Goal: Task Accomplishment & Management: Use online tool/utility

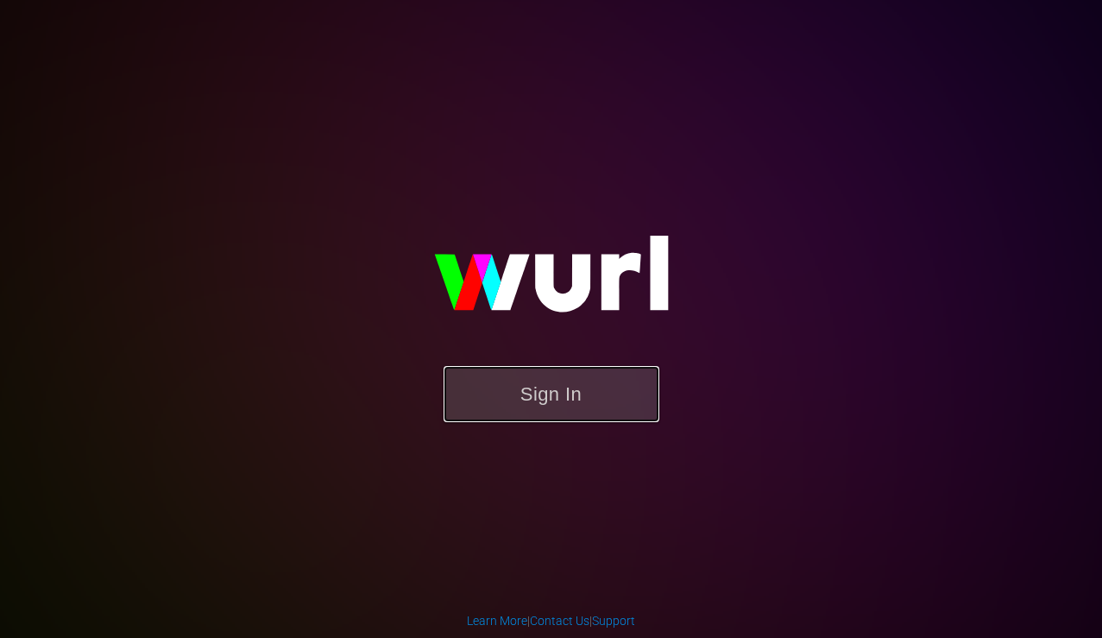
click at [490, 405] on button "Sign In" at bounding box center [551, 394] width 216 height 56
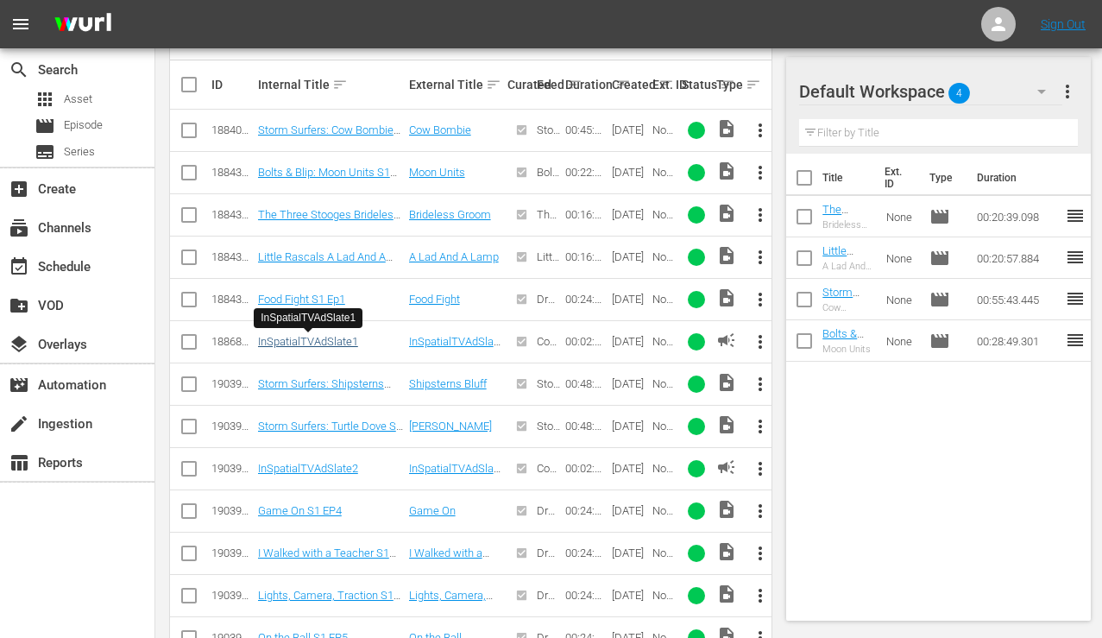
scroll to position [532, 0]
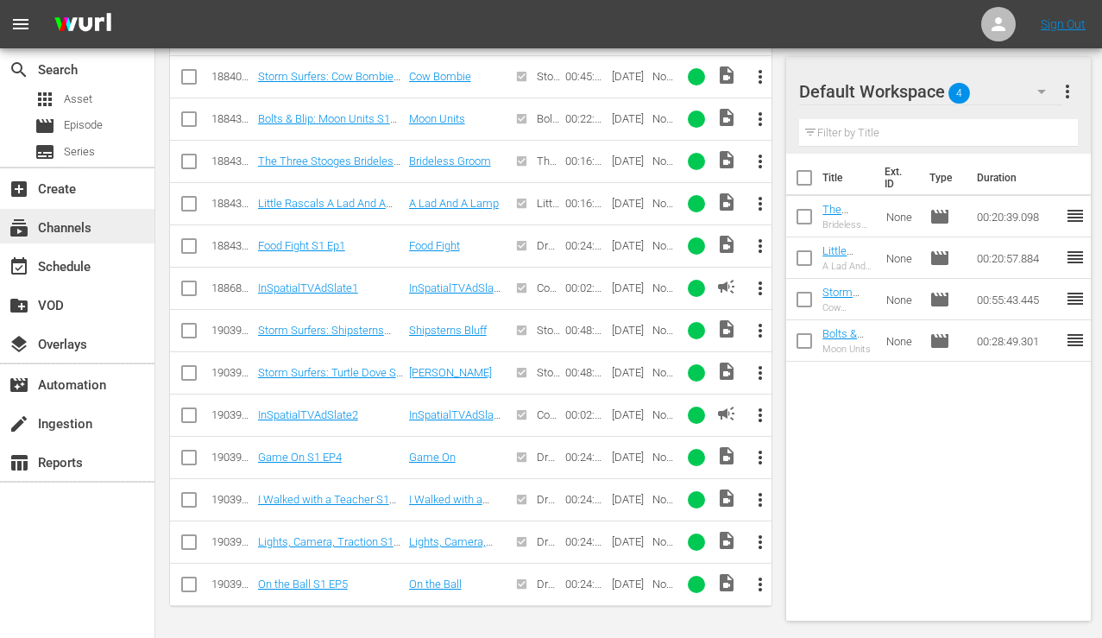
click at [64, 232] on div "subscriptions Channels" at bounding box center [48, 225] width 97 height 16
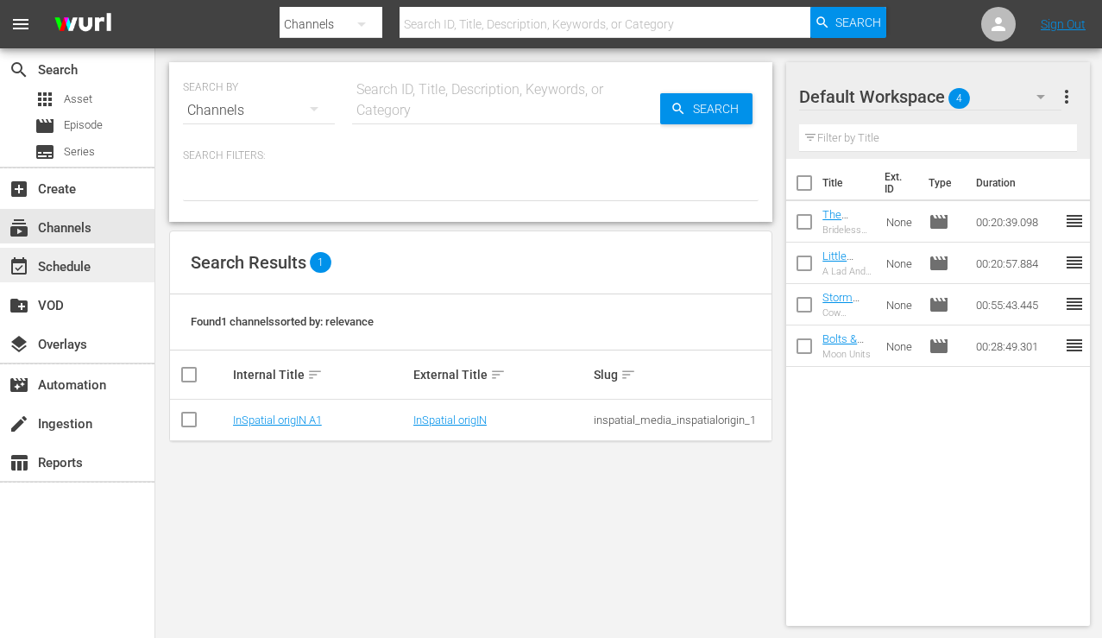
click at [74, 261] on div "event_available Schedule" at bounding box center [48, 264] width 97 height 16
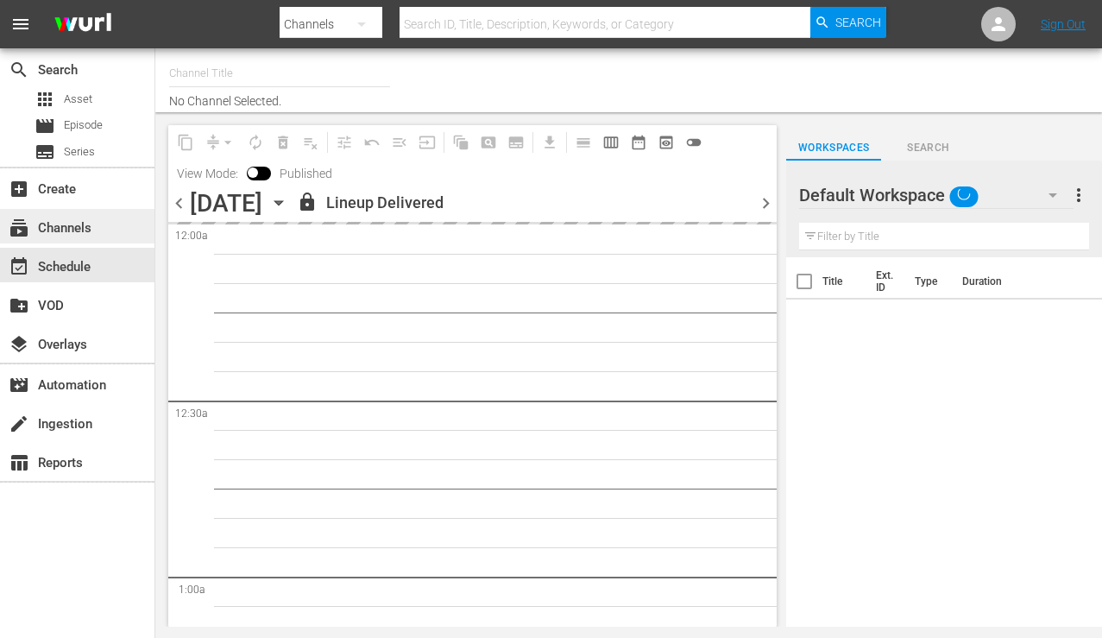
type input "InSpatial origIN A1 (2094)"
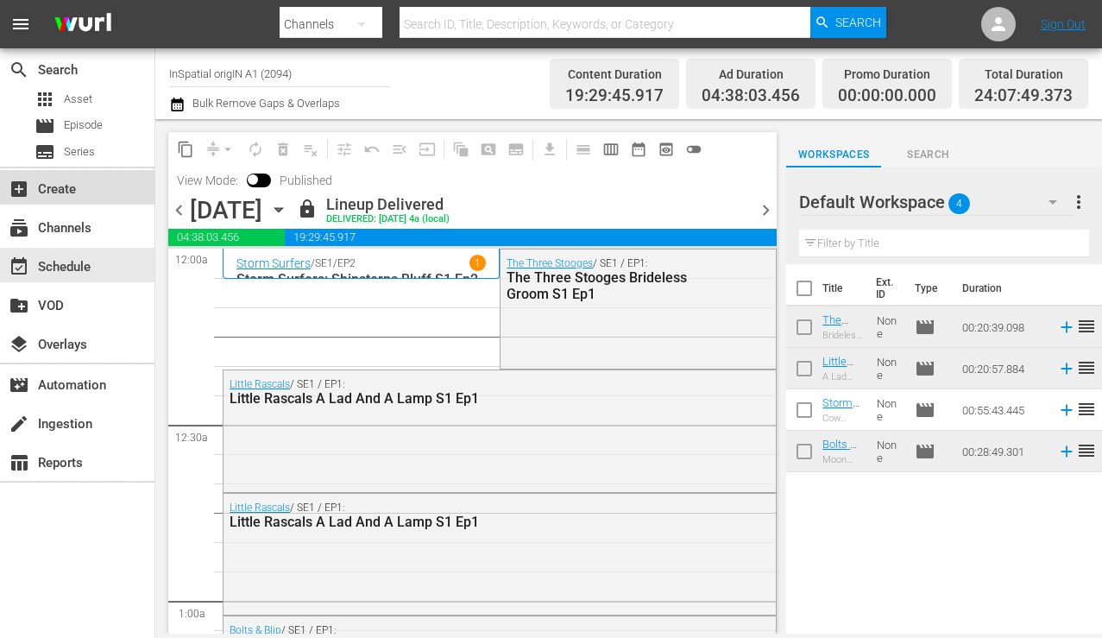
click at [59, 190] on div "add_box Create" at bounding box center [48, 187] width 97 height 16
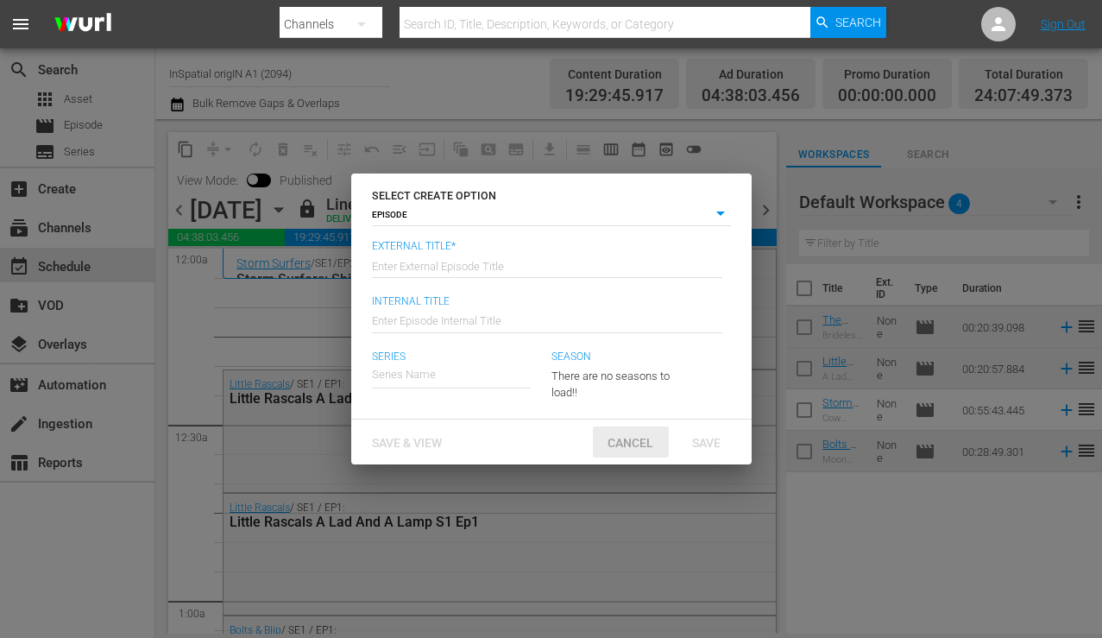
click at [625, 437] on span "Cancel" at bounding box center [630, 443] width 73 height 14
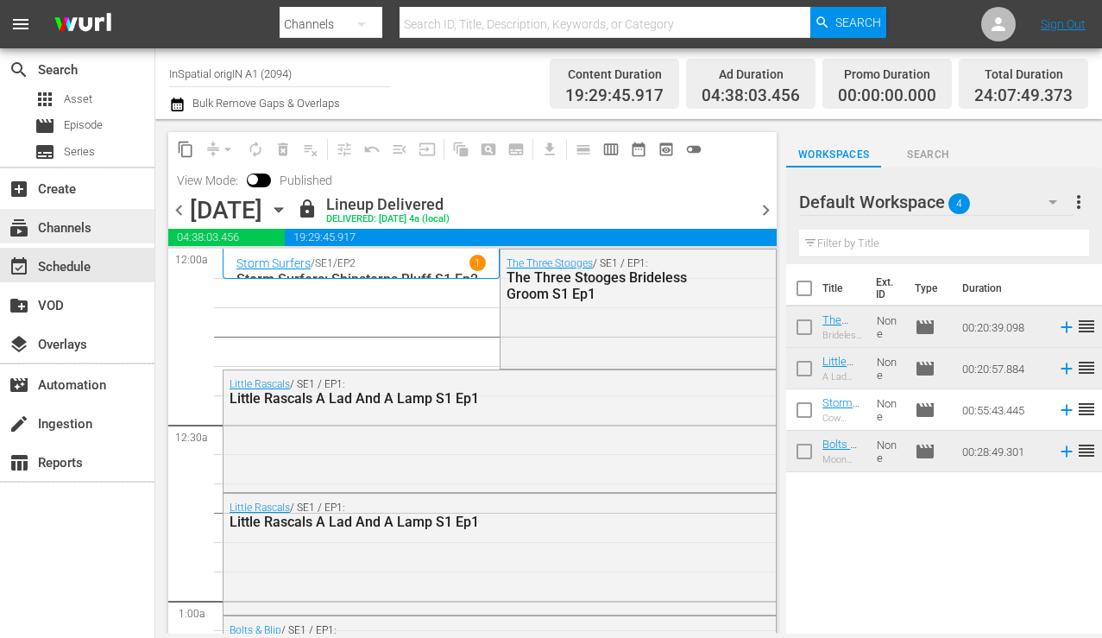
click at [60, 242] on div "subscriptions Channels" at bounding box center [77, 226] width 154 height 35
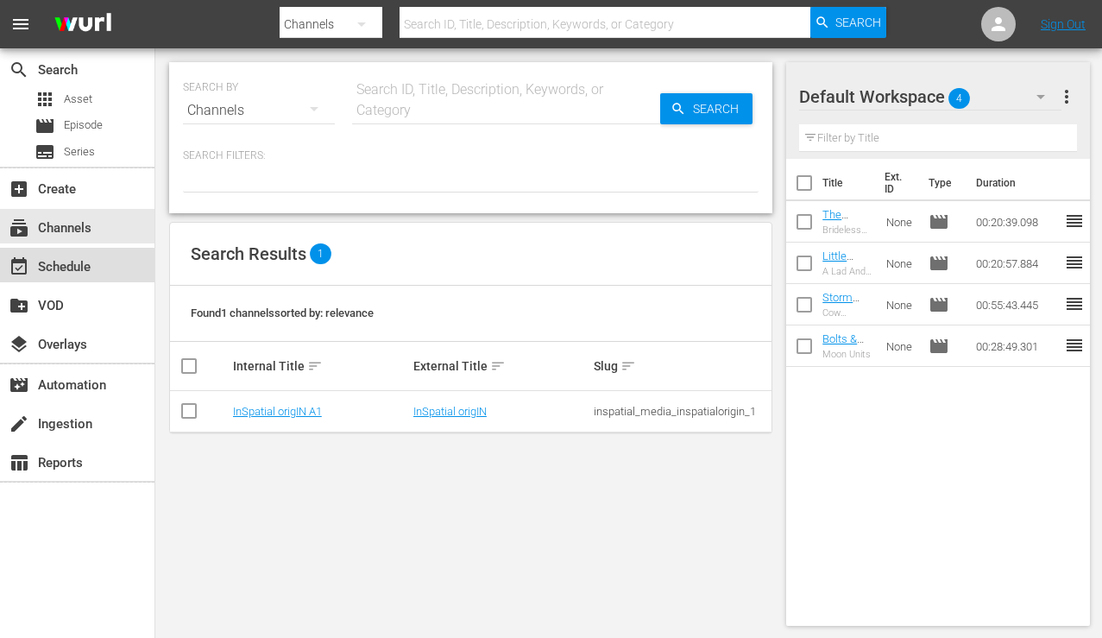
click at [69, 272] on div "event_available Schedule" at bounding box center [48, 264] width 97 height 16
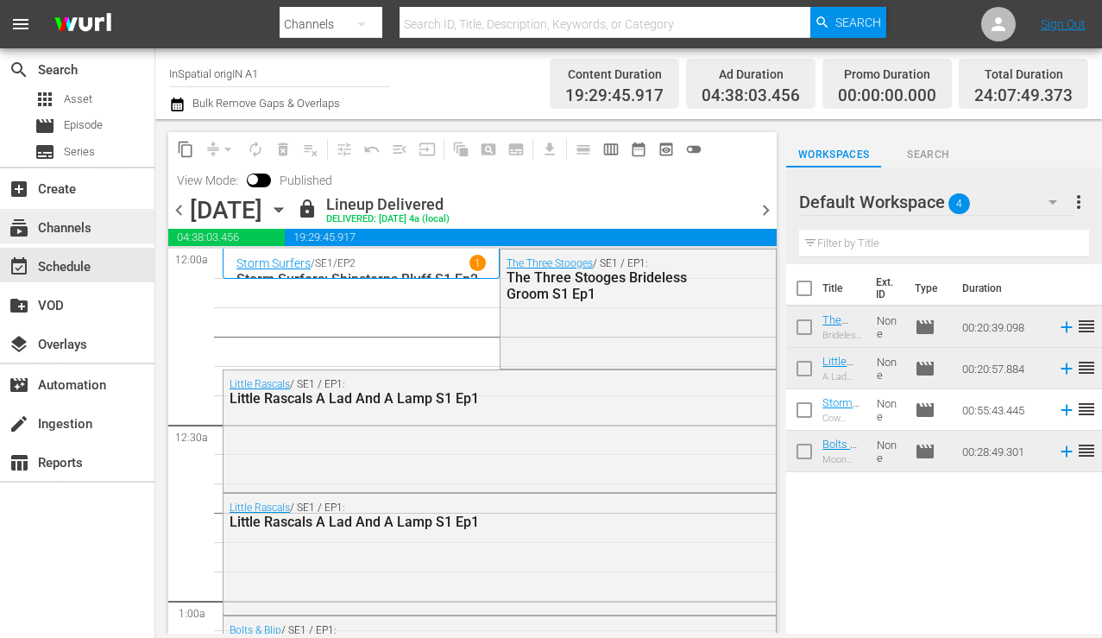
click at [48, 229] on div "subscriptions Channels" at bounding box center [48, 225] width 97 height 16
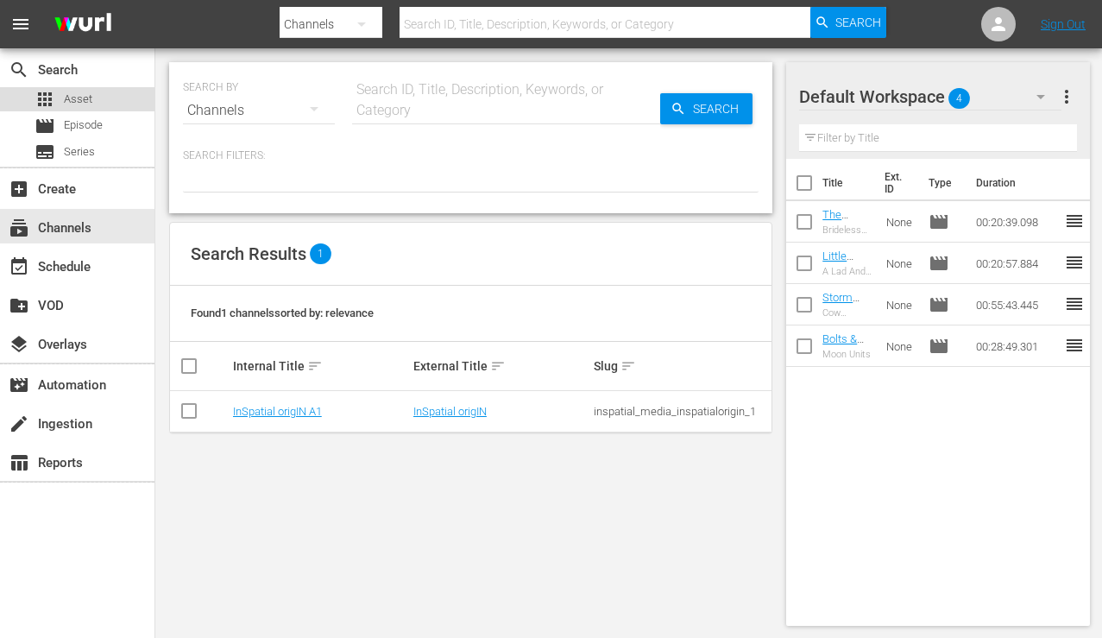
click at [81, 104] on span "Asset" at bounding box center [78, 99] width 28 height 17
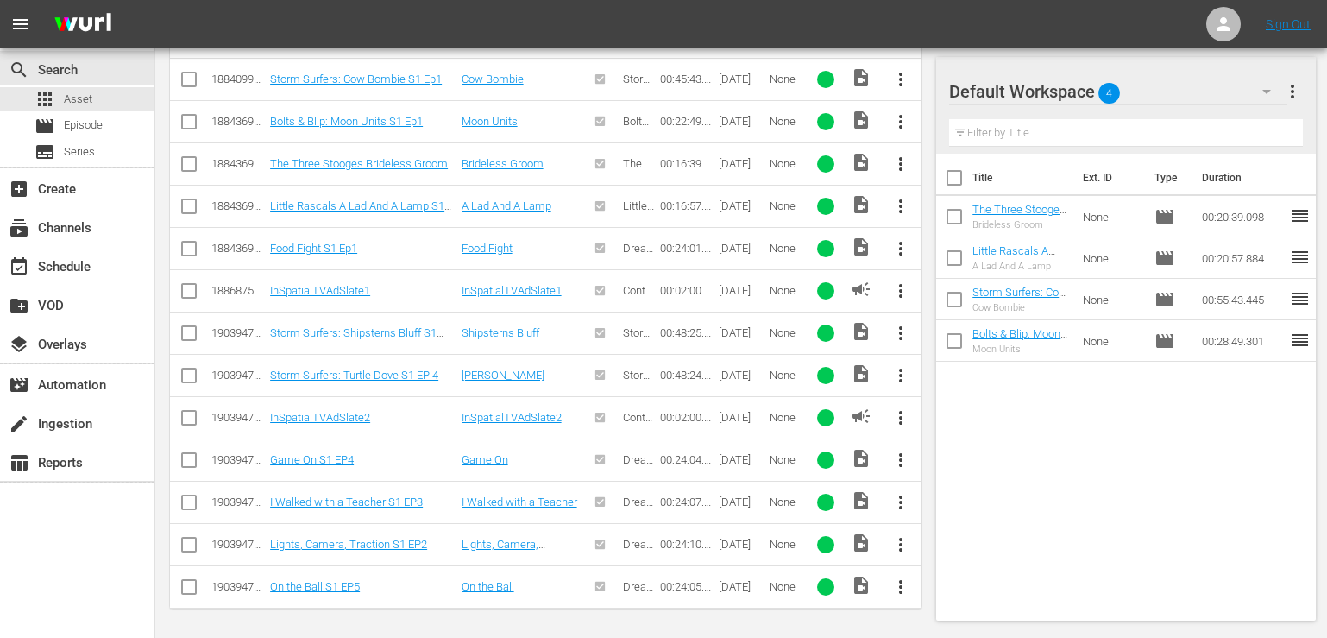
scroll to position [521, 0]
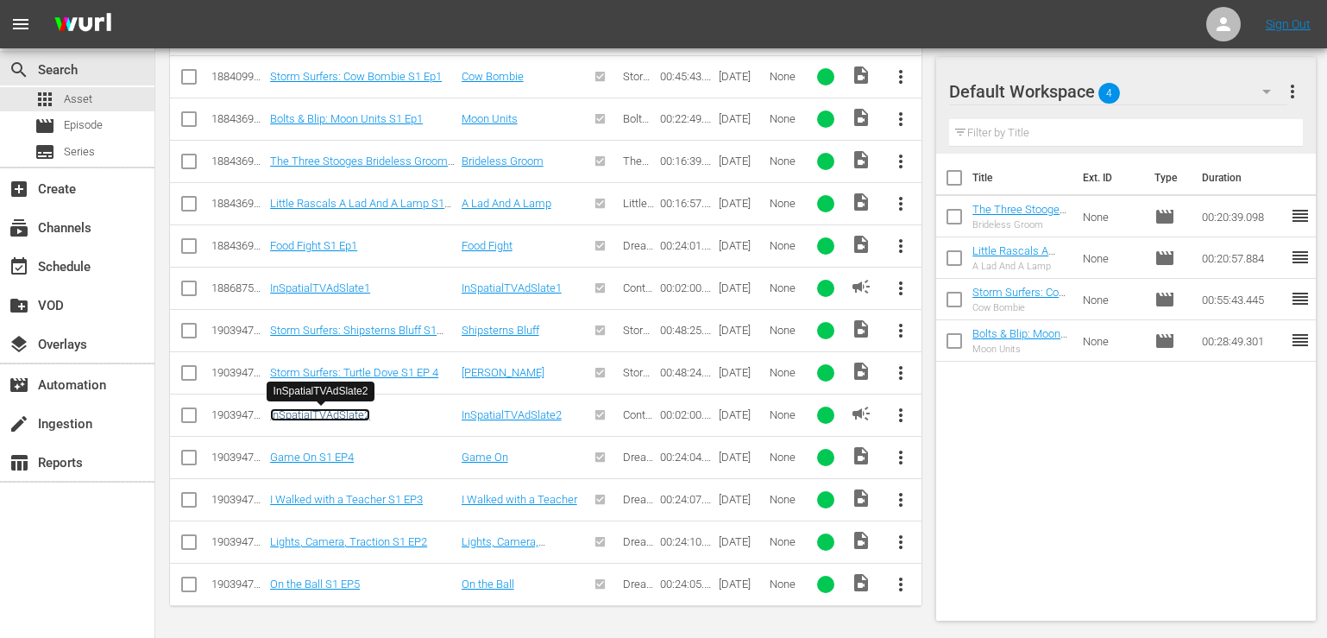
click at [316, 417] on link "InSpatialTVAdSlate2" at bounding box center [320, 414] width 100 height 13
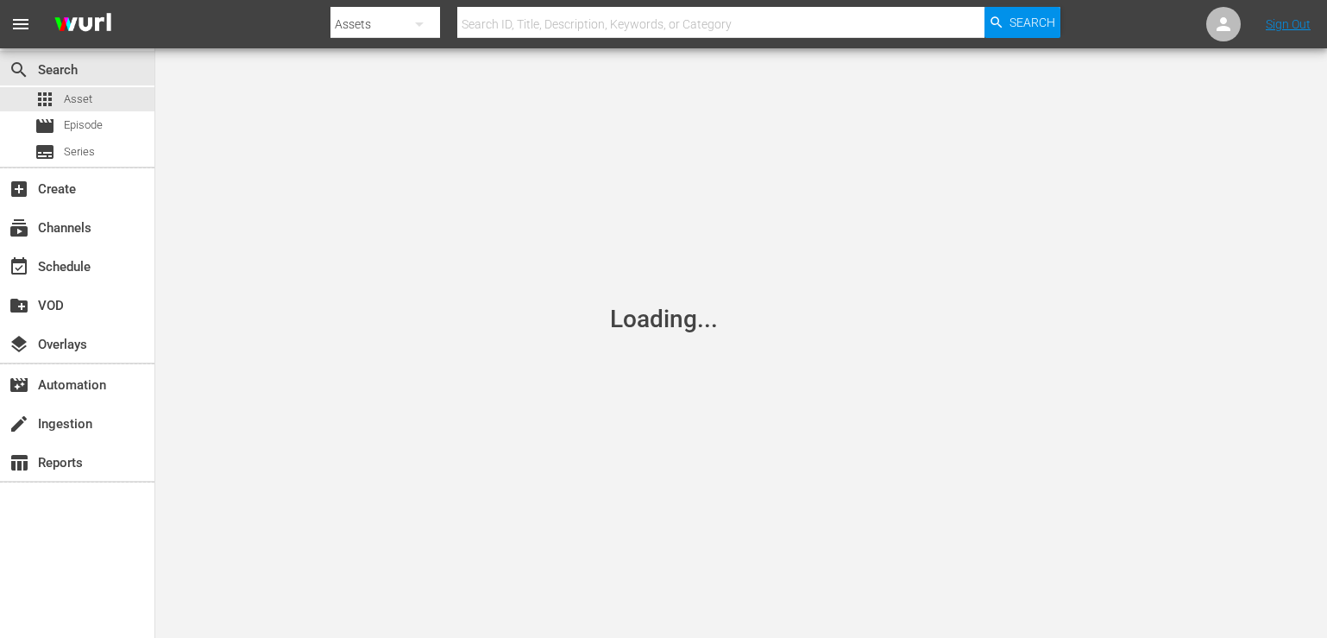
click at [316, 417] on div "Loading..." at bounding box center [663, 319] width 1327 height 638
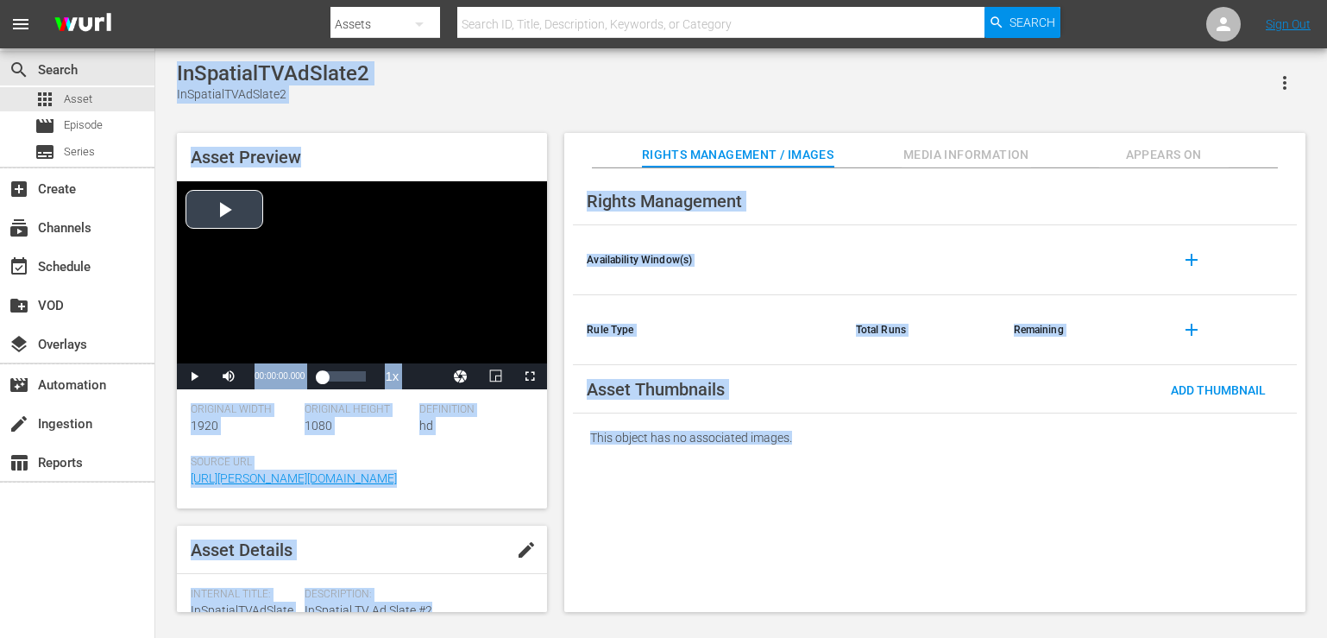
click at [217, 204] on div "Video Player" at bounding box center [362, 272] width 370 height 182
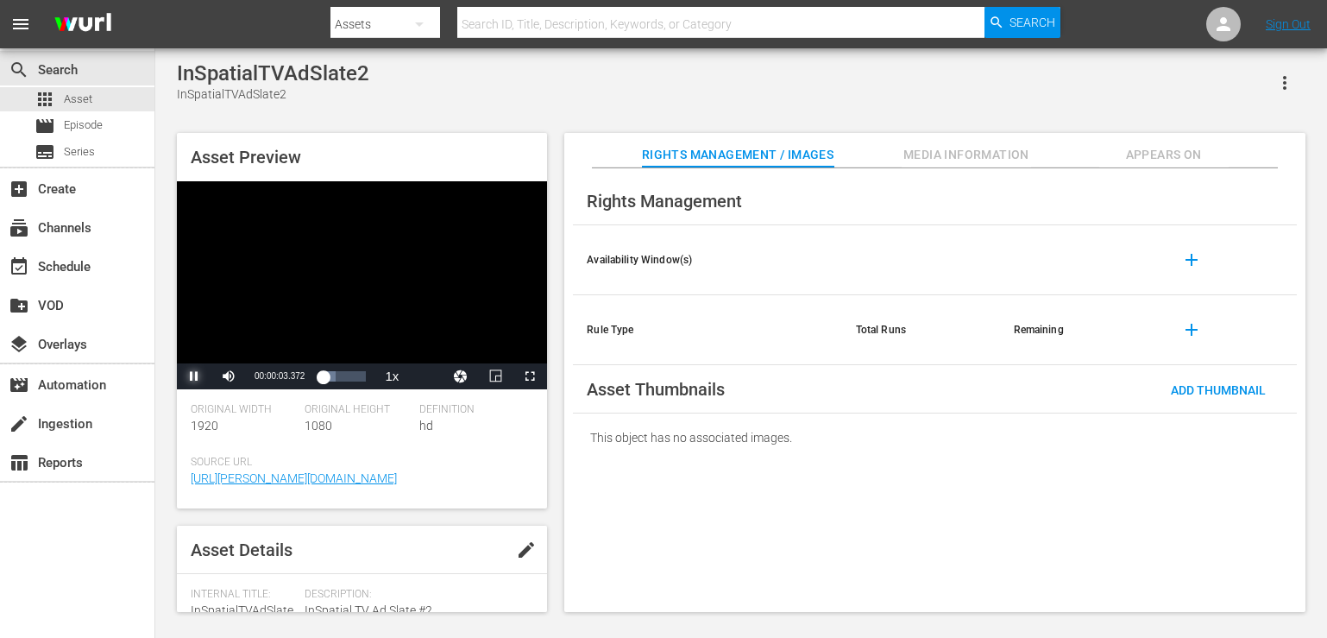
click at [194, 376] on span "Video Player" at bounding box center [194, 376] width 0 height 0
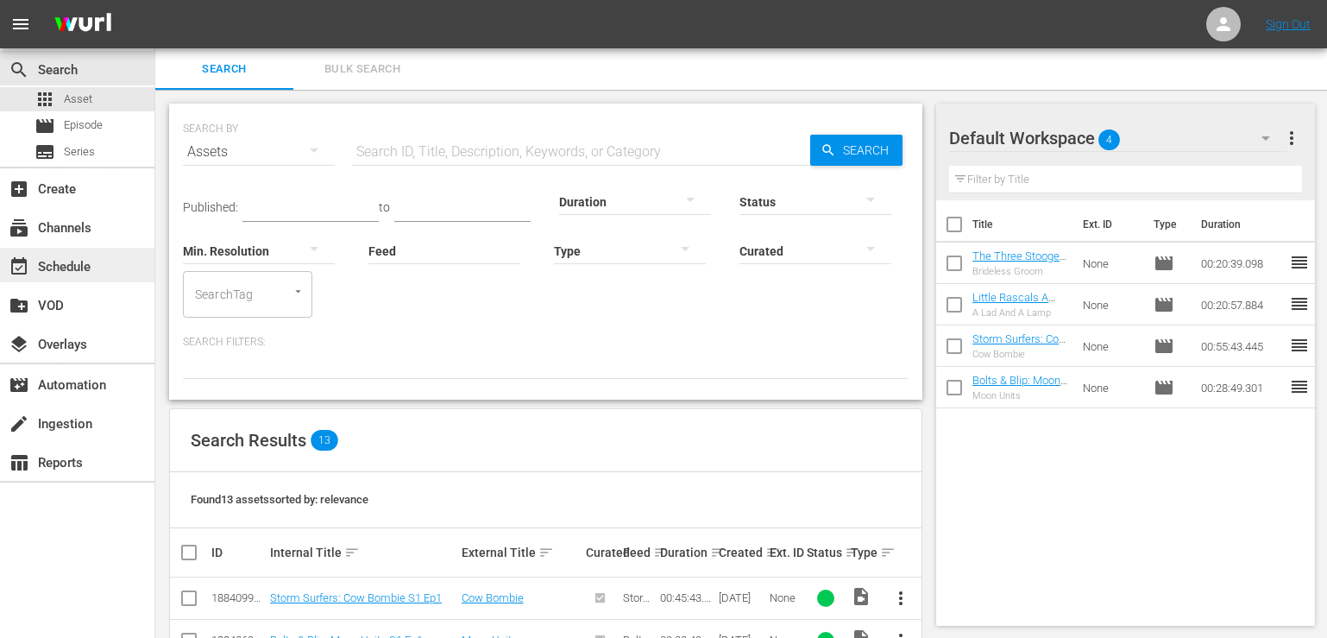
click at [65, 265] on div "event_available Schedule" at bounding box center [48, 264] width 97 height 16
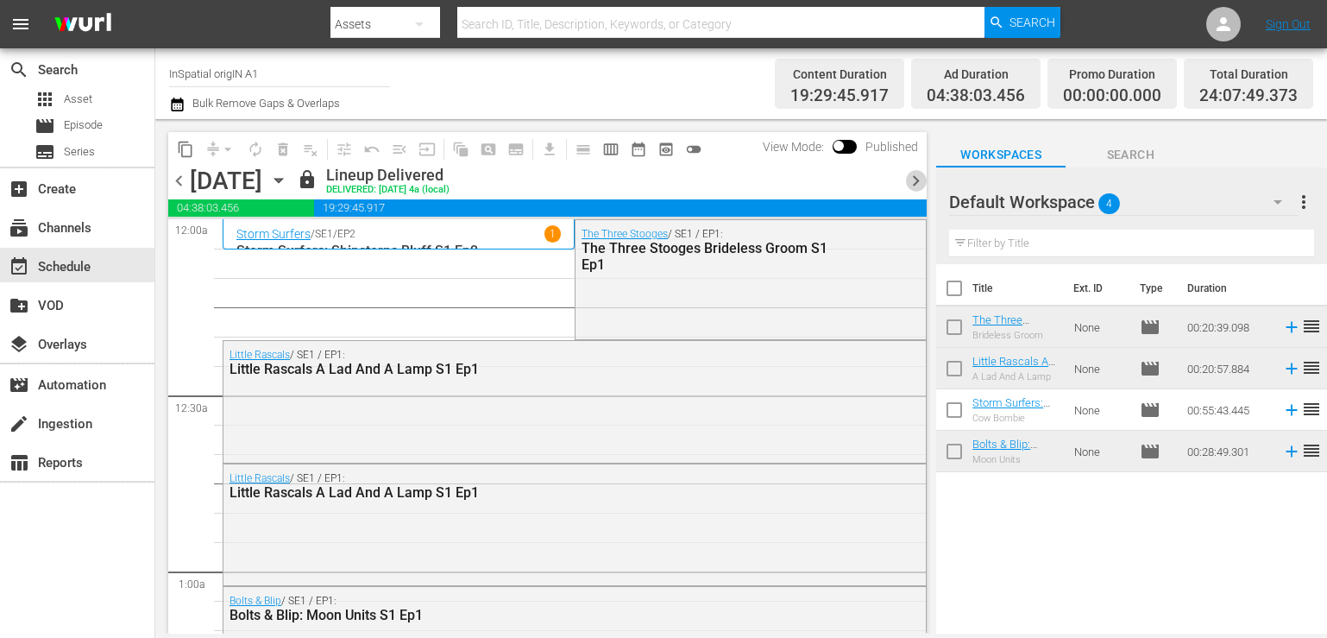
click at [915, 177] on span "chevron_right" at bounding box center [916, 181] width 22 height 22
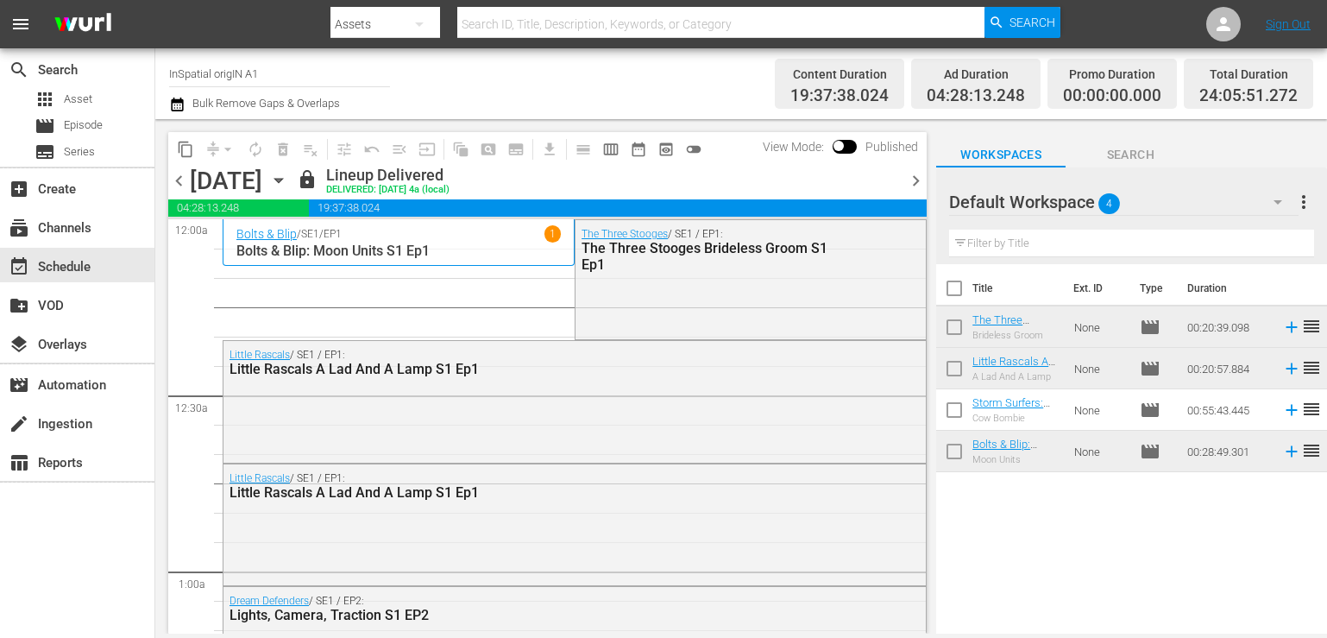
click at [915, 177] on span "chevron_right" at bounding box center [916, 181] width 22 height 22
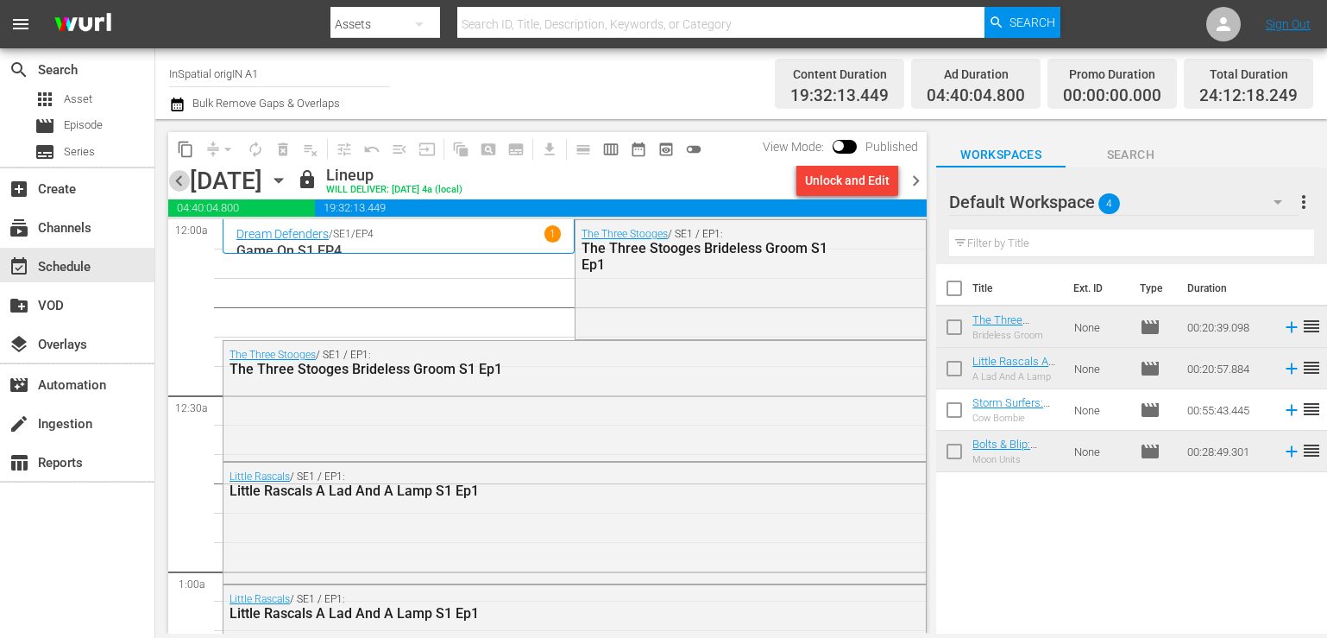
click at [179, 183] on span "chevron_left" at bounding box center [179, 181] width 22 height 22
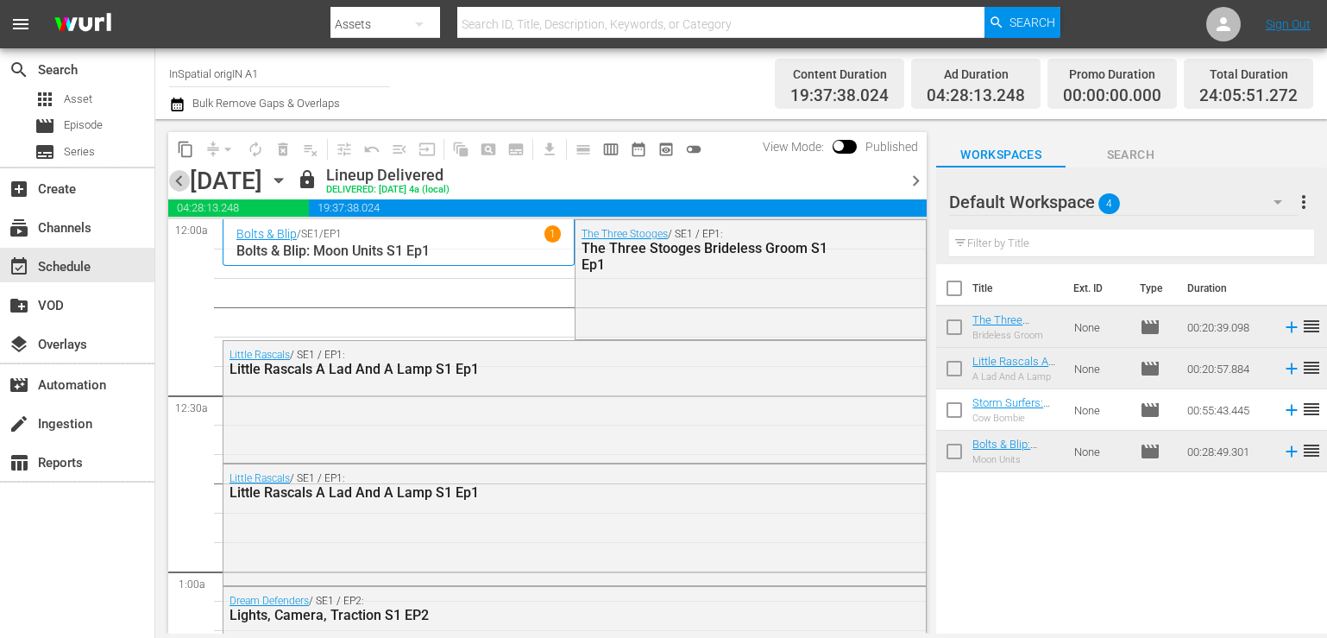
click at [179, 183] on span "chevron_left" at bounding box center [179, 181] width 22 height 22
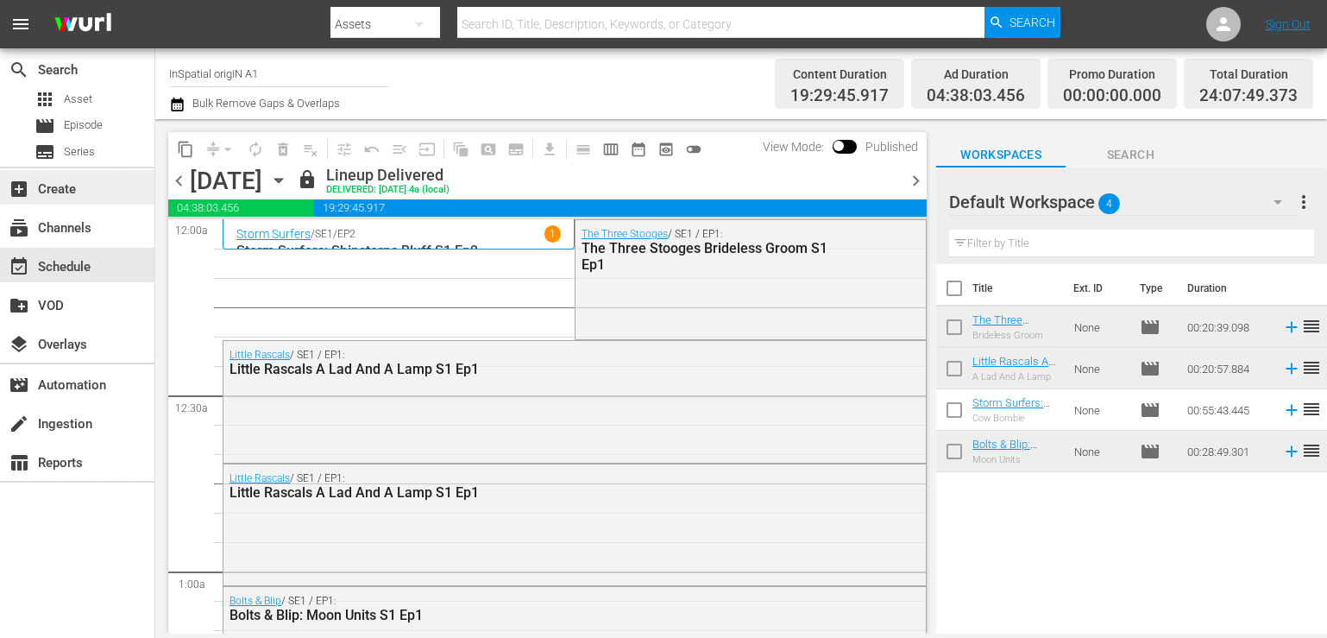
click at [64, 188] on div "add_box Create" at bounding box center [48, 187] width 97 height 16
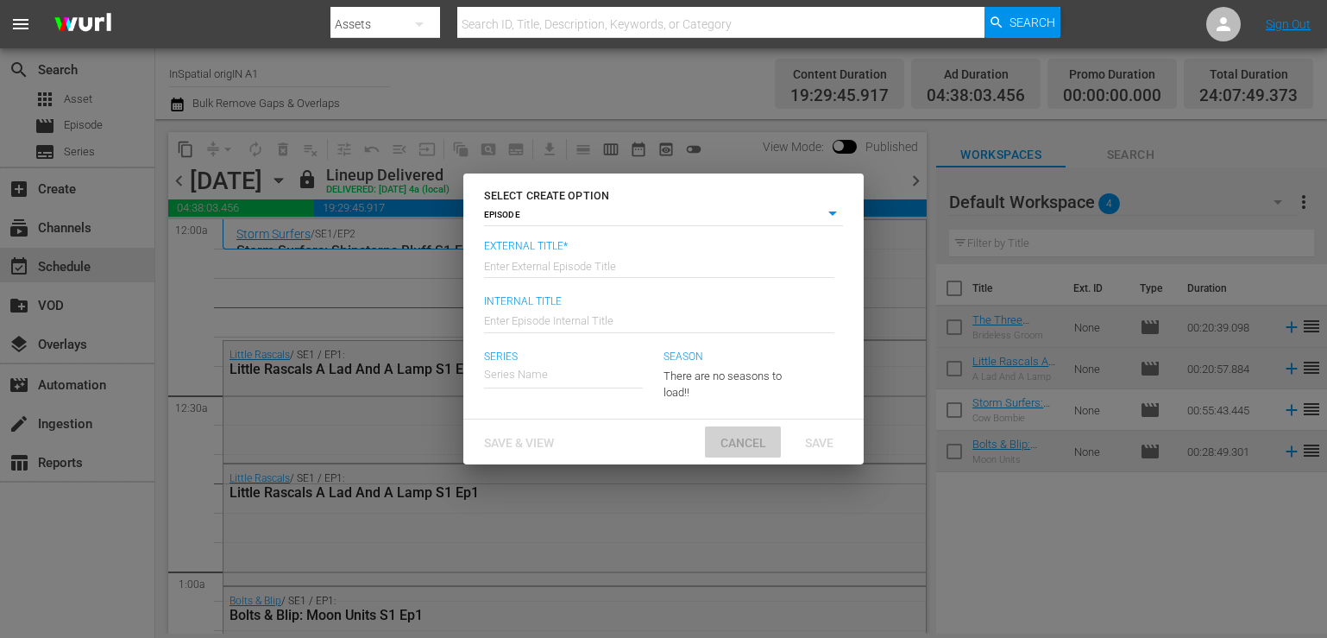
click at [753, 430] on div "Cancel" at bounding box center [743, 442] width 76 height 32
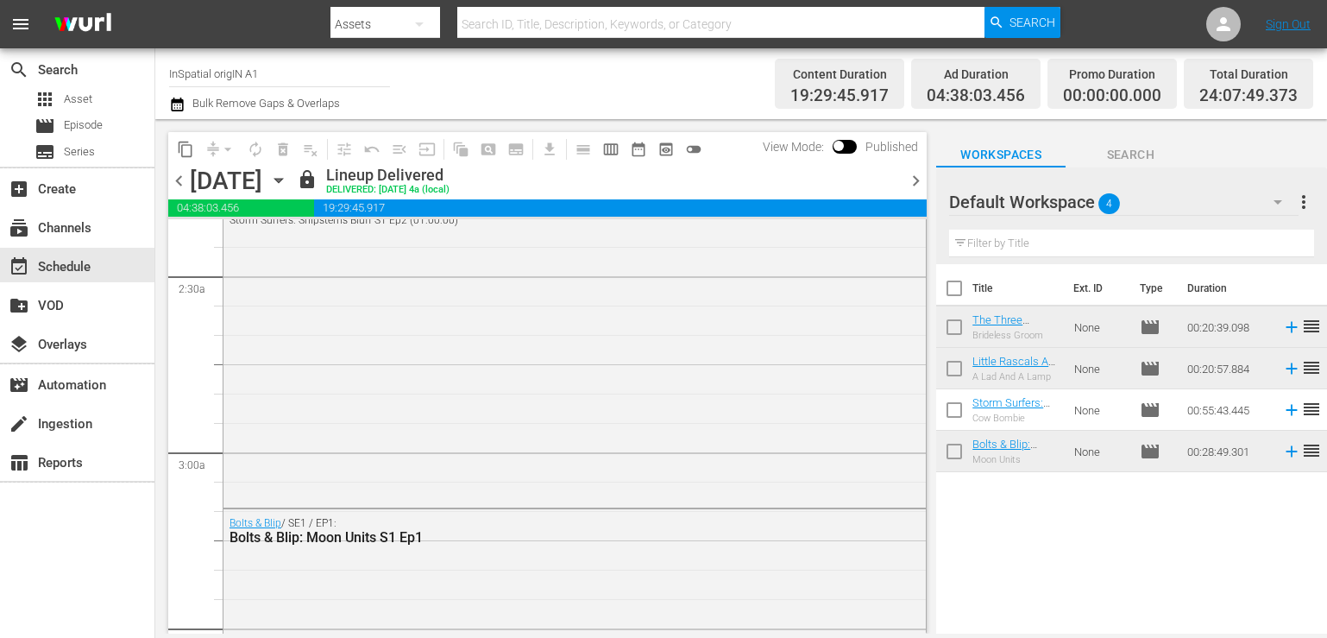
scroll to position [843, 0]
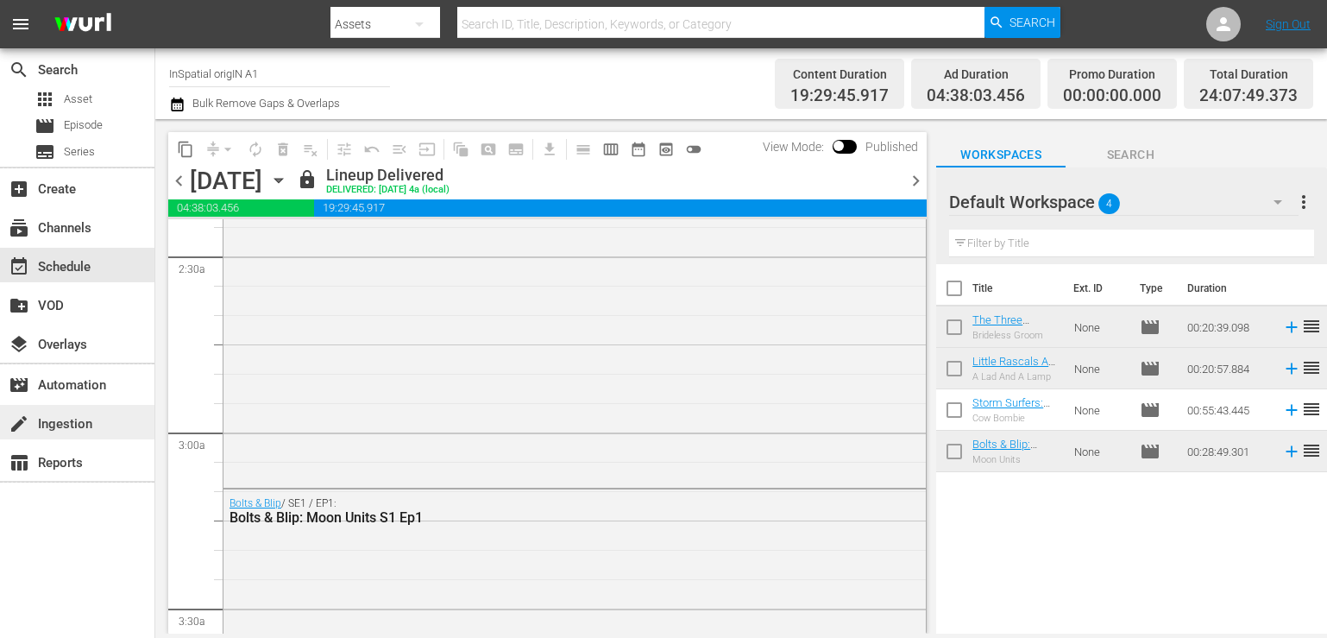
click at [106, 425] on div "create Ingestion" at bounding box center [77, 422] width 154 height 35
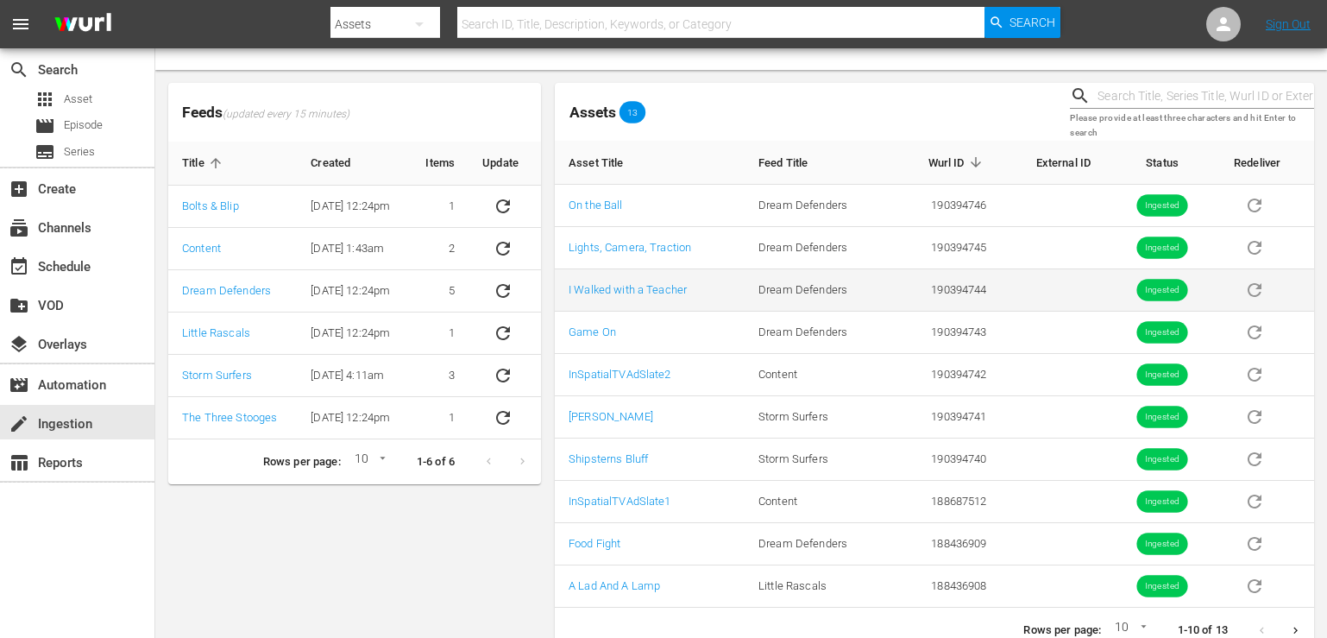
scroll to position [73, 0]
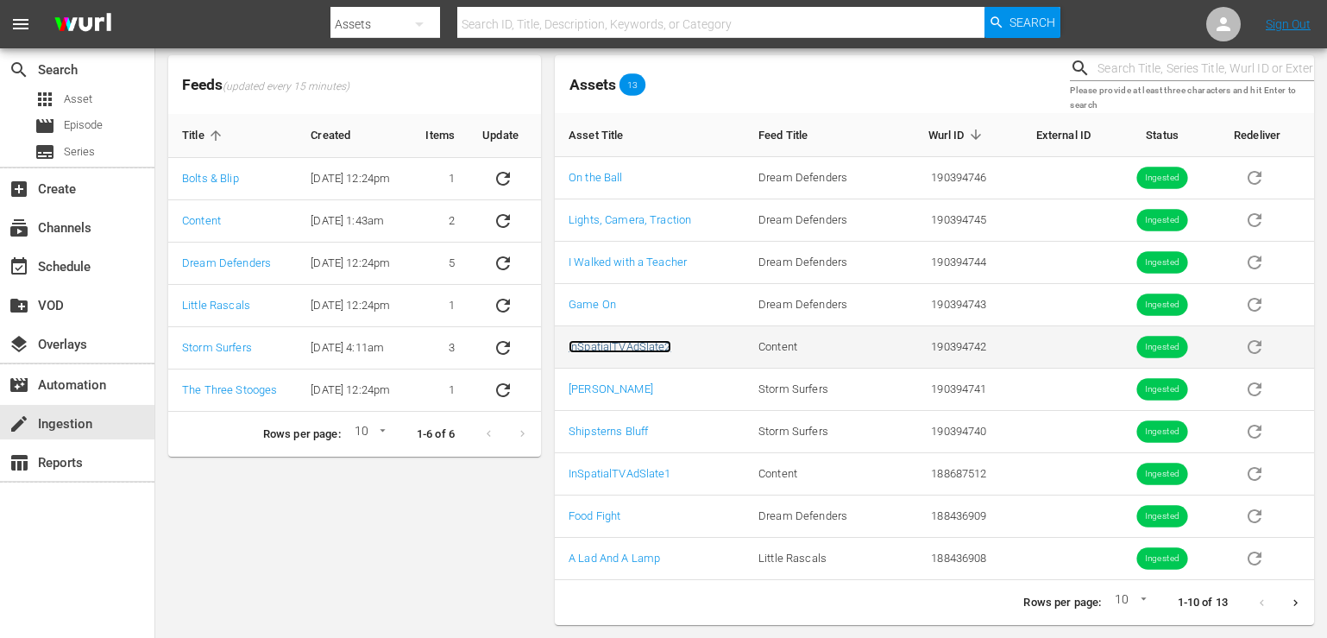
click at [643, 343] on link "InSpatialTVAdSlate2" at bounding box center [620, 346] width 103 height 13
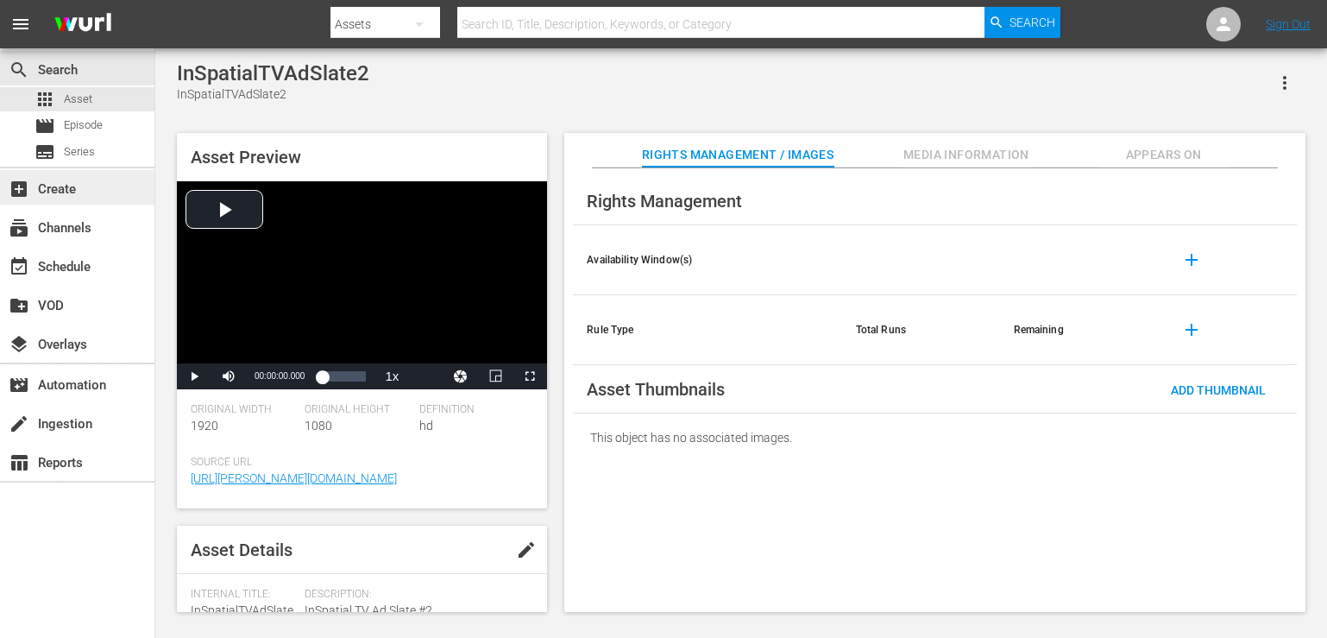
click at [111, 184] on div "add_box Create" at bounding box center [77, 187] width 154 height 35
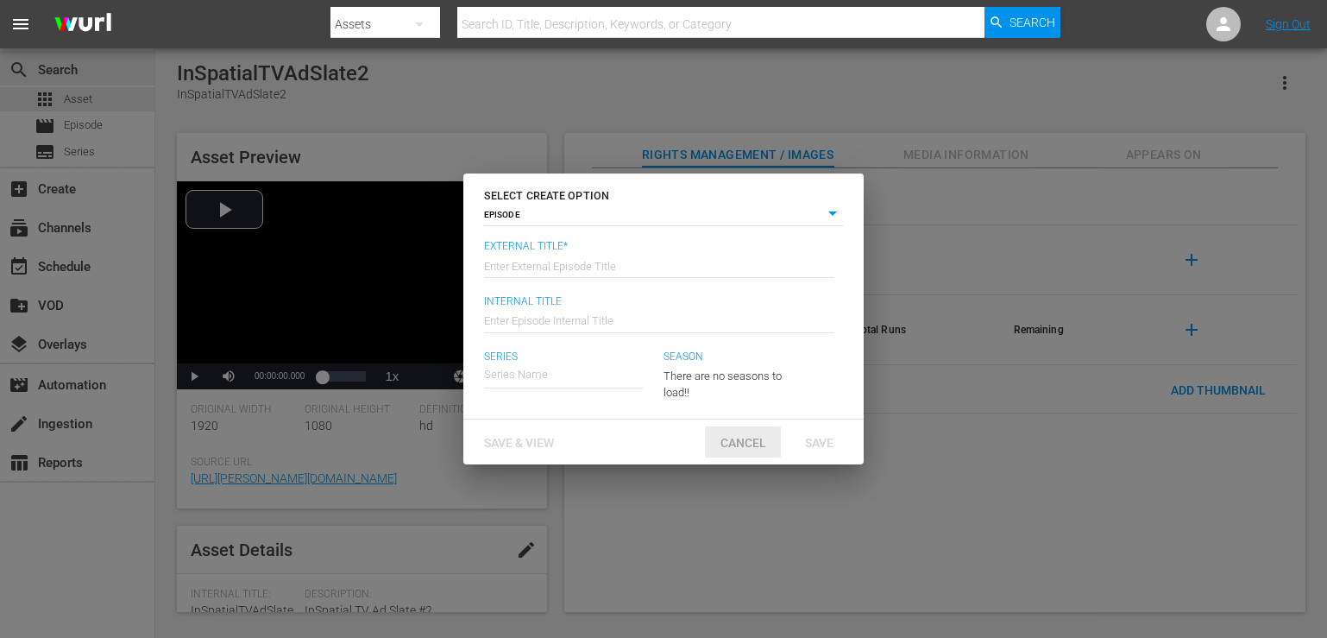
click at [728, 443] on span "Cancel" at bounding box center [743, 443] width 73 height 14
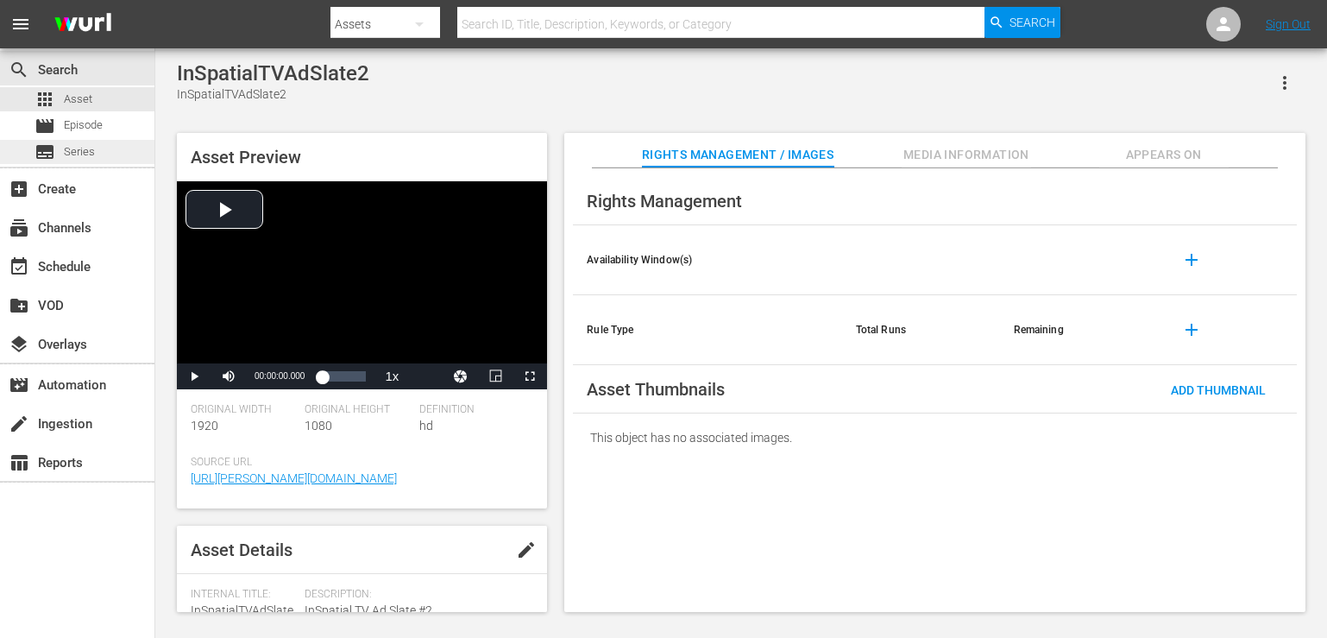
click at [81, 141] on div "subtitles Series" at bounding box center [65, 152] width 60 height 24
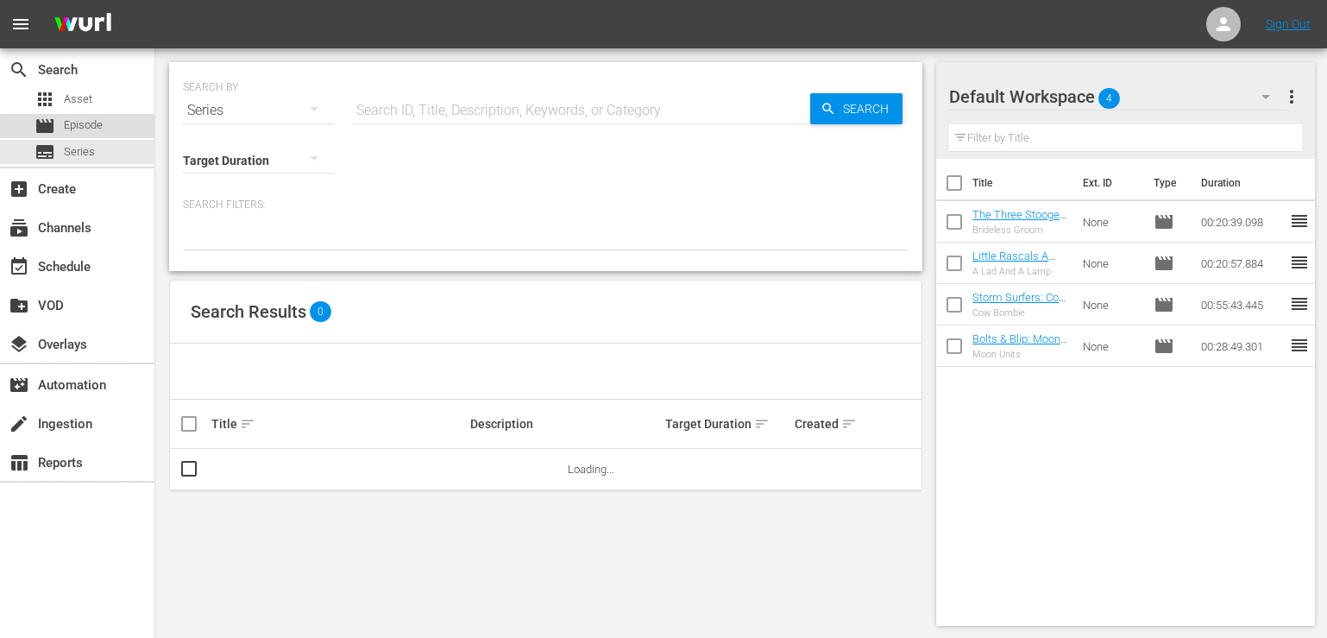
click at [79, 128] on span "Episode" at bounding box center [83, 124] width 39 height 17
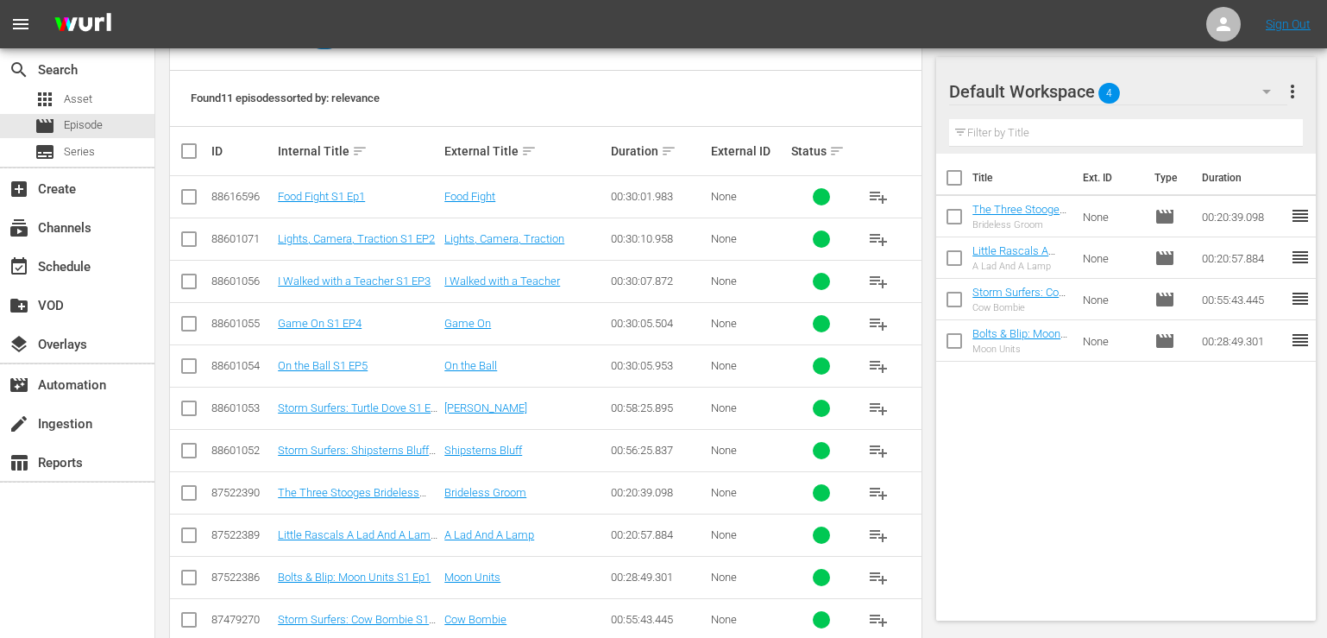
scroll to position [399, 0]
